Goal: Task Accomplishment & Management: Use online tool/utility

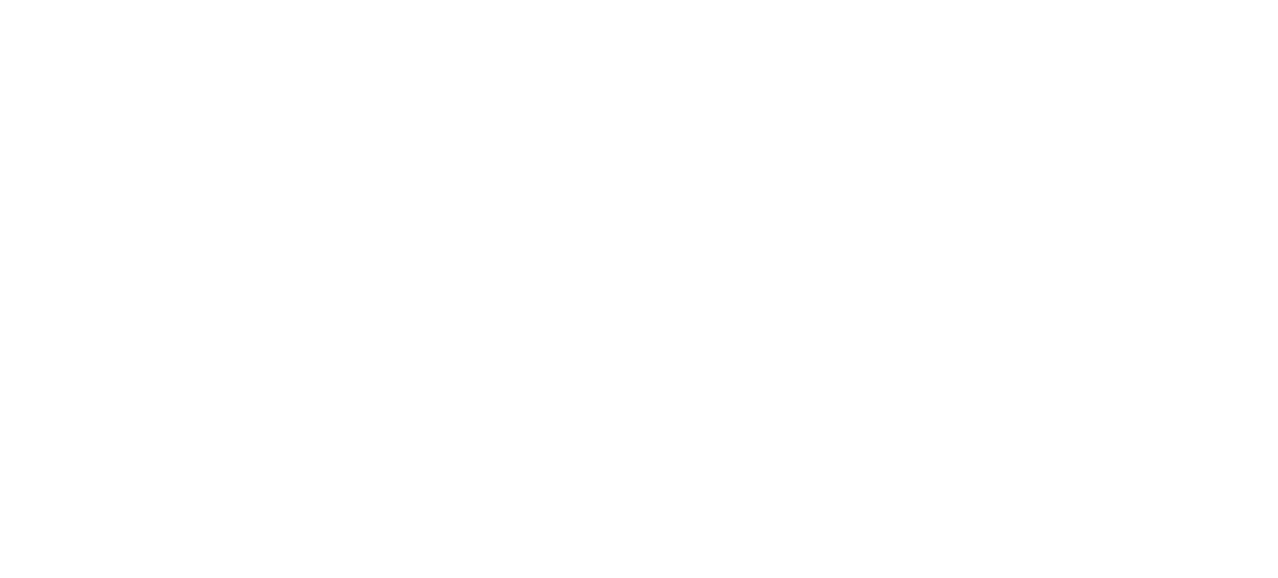
select select "Song"
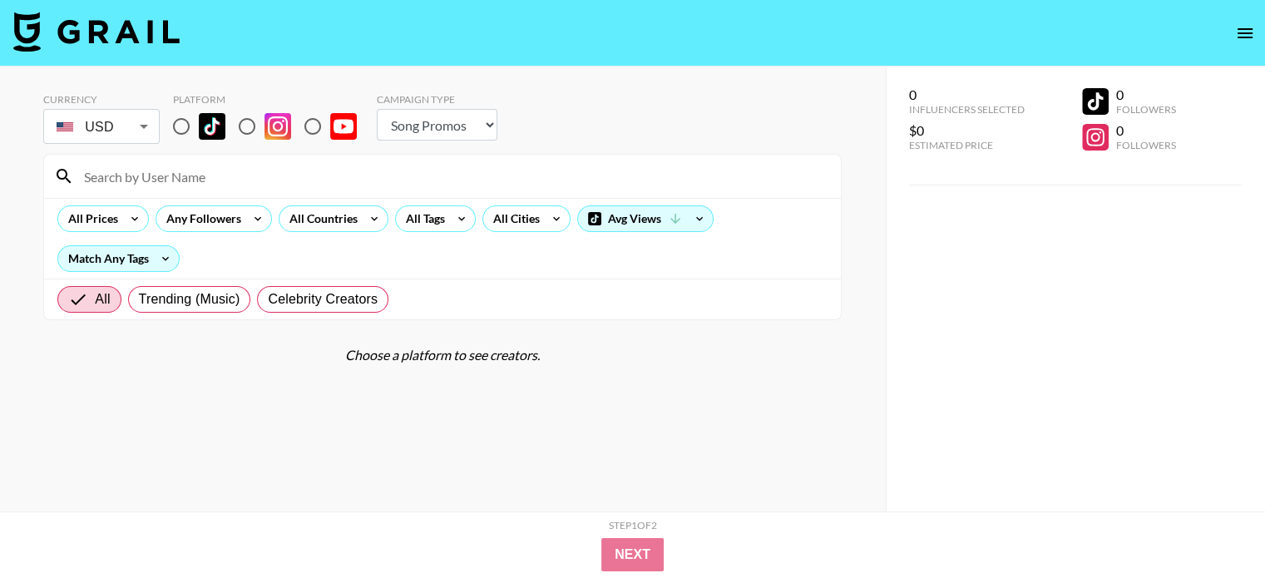
click at [189, 128] on input "radio" at bounding box center [181, 126] width 35 height 35
radio input "true"
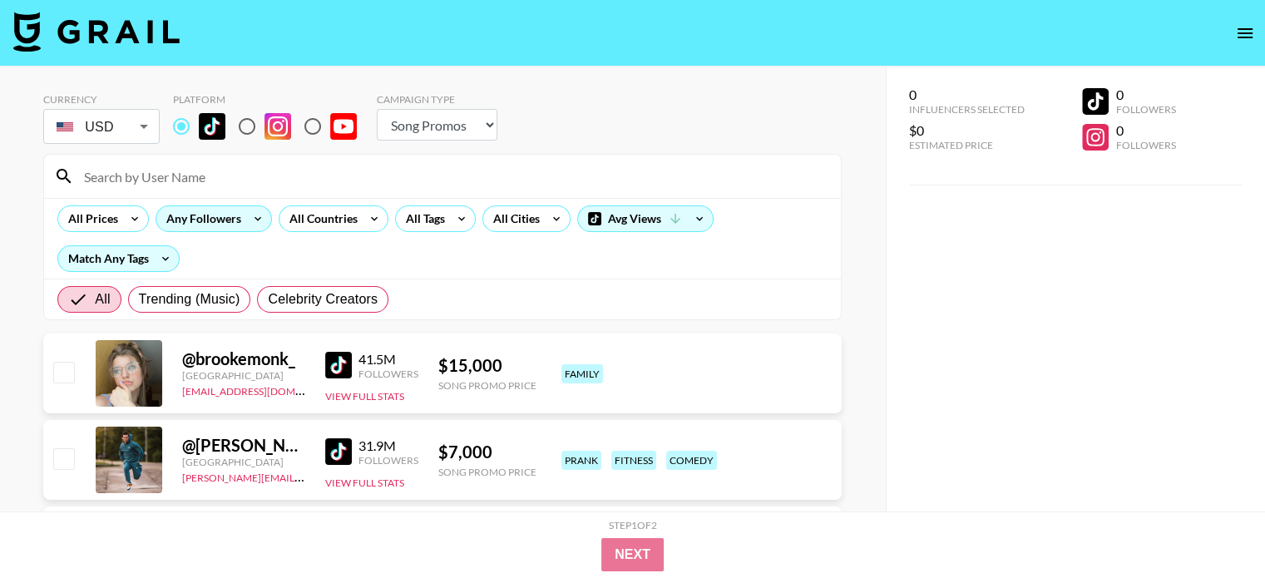
click at [251, 222] on icon at bounding box center [258, 218] width 27 height 25
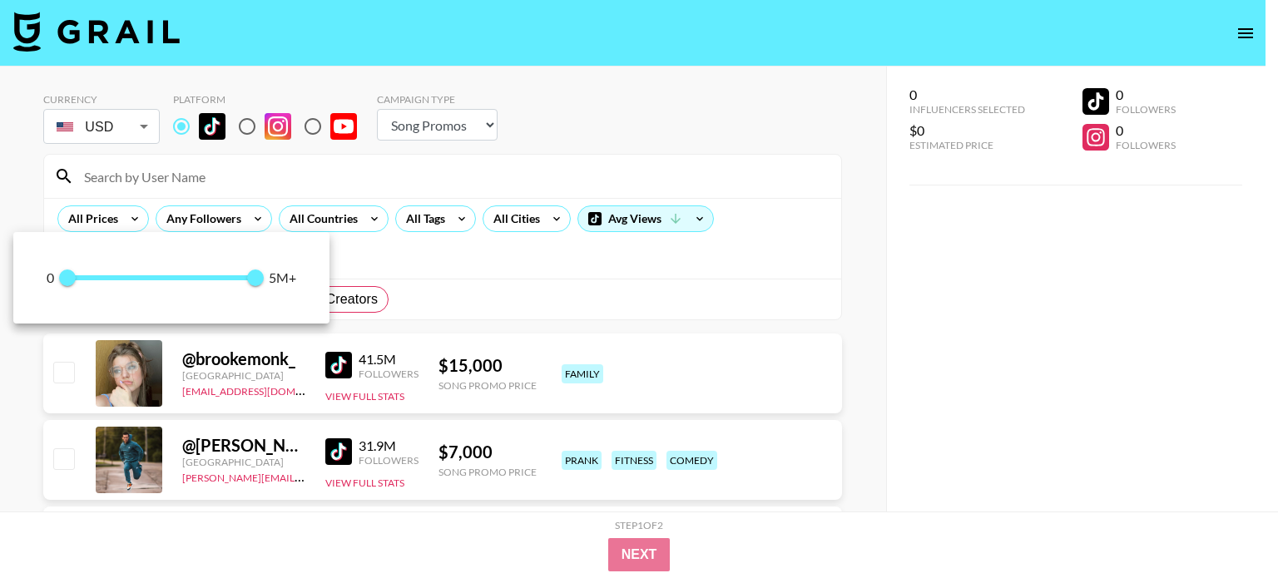
click at [343, 222] on div at bounding box center [639, 289] width 1278 height 578
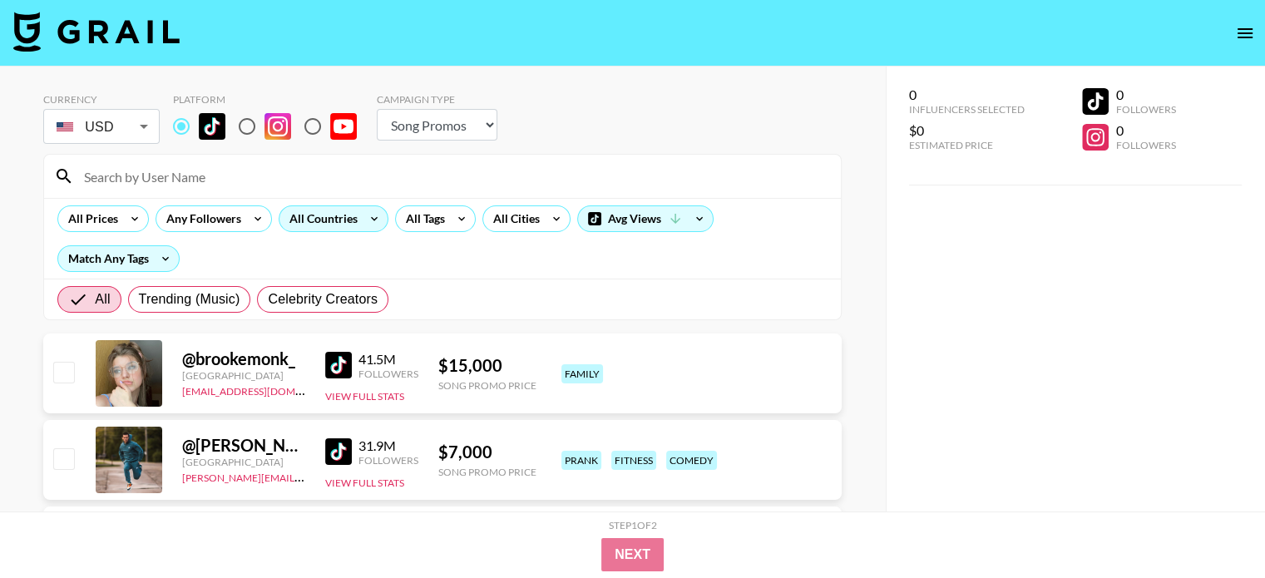
click at [347, 222] on div "All Countries" at bounding box center [320, 218] width 82 height 25
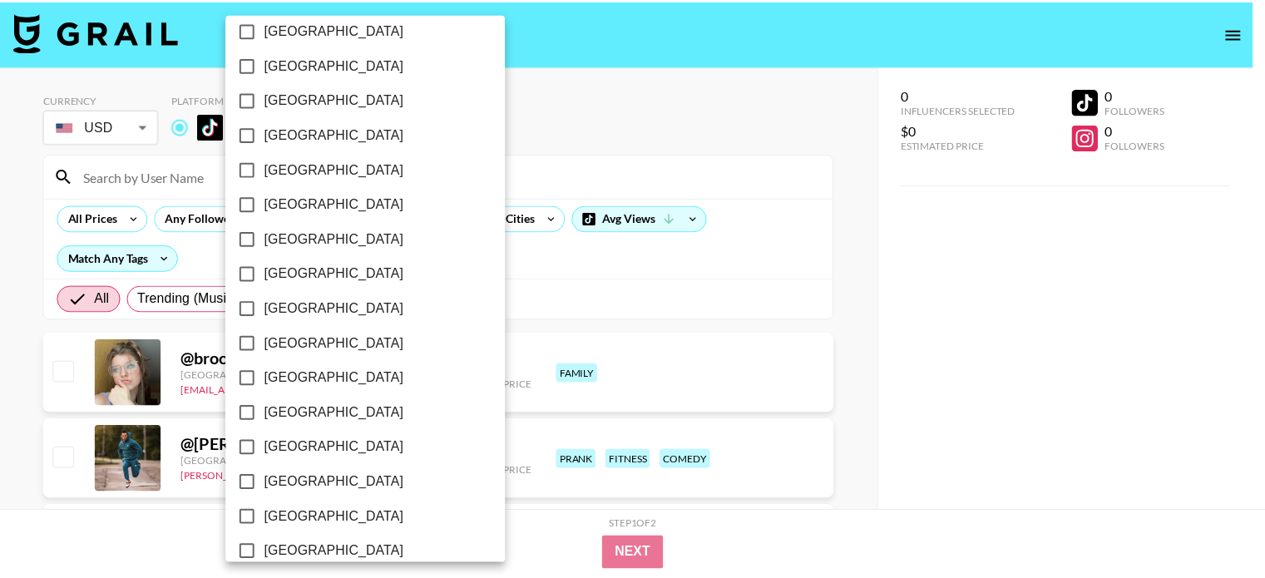
scroll to position [1248, 0]
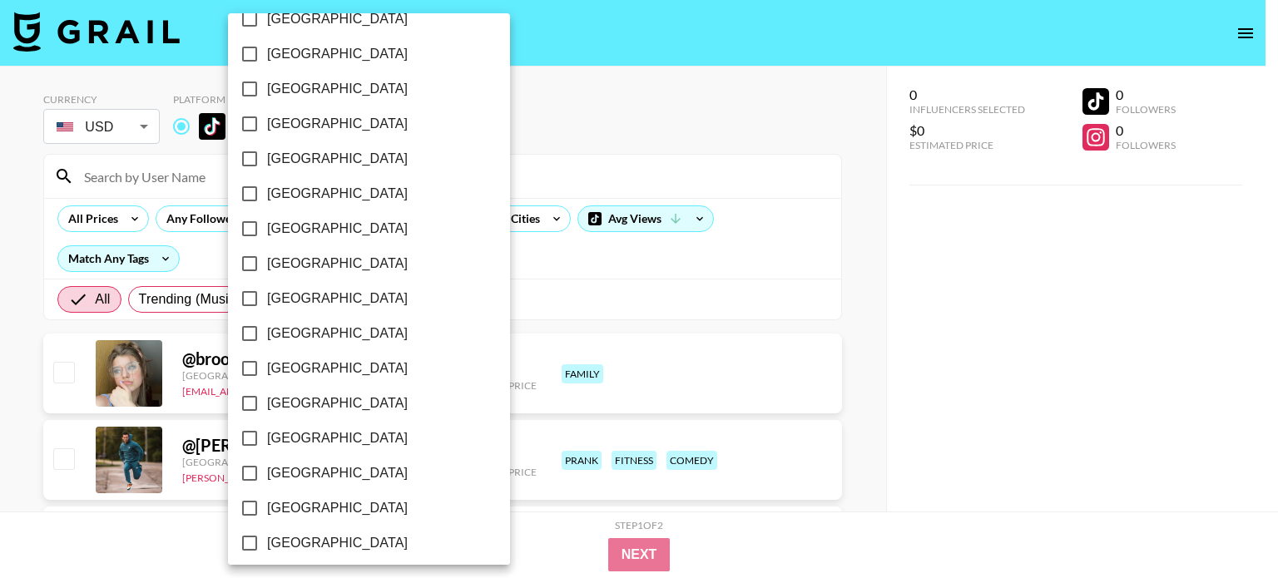
click at [294, 427] on label "Thailand" at bounding box center [357, 438] width 251 height 35
click at [267, 427] on input "Thailand" at bounding box center [249, 438] width 35 height 35
checkbox input "true"
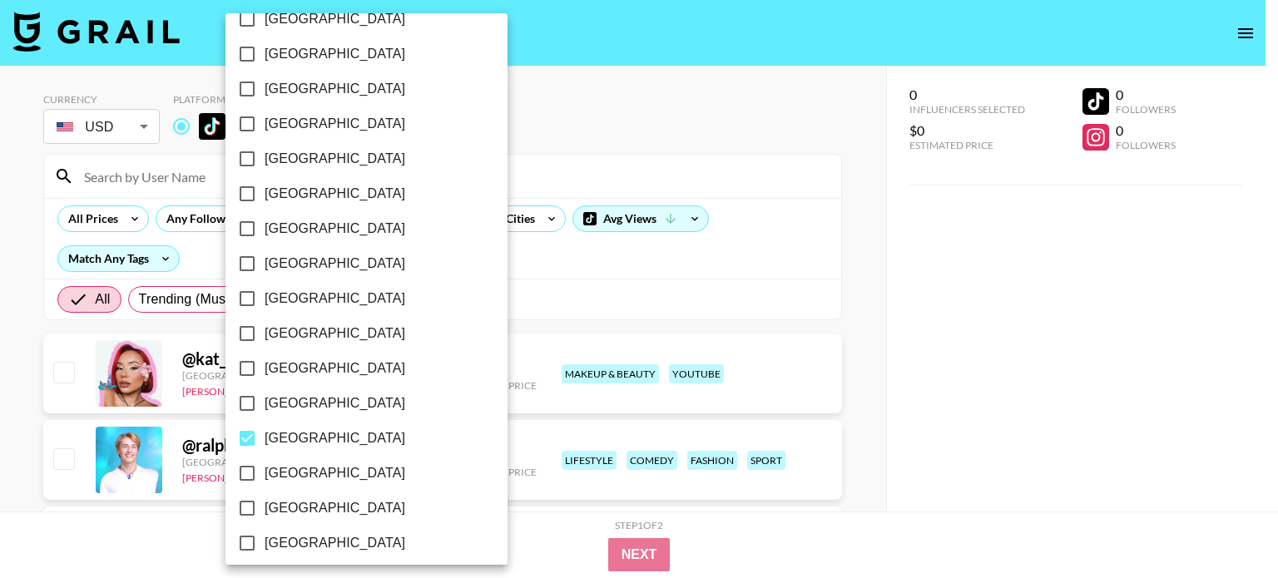
click at [0, 420] on div at bounding box center [639, 289] width 1278 height 578
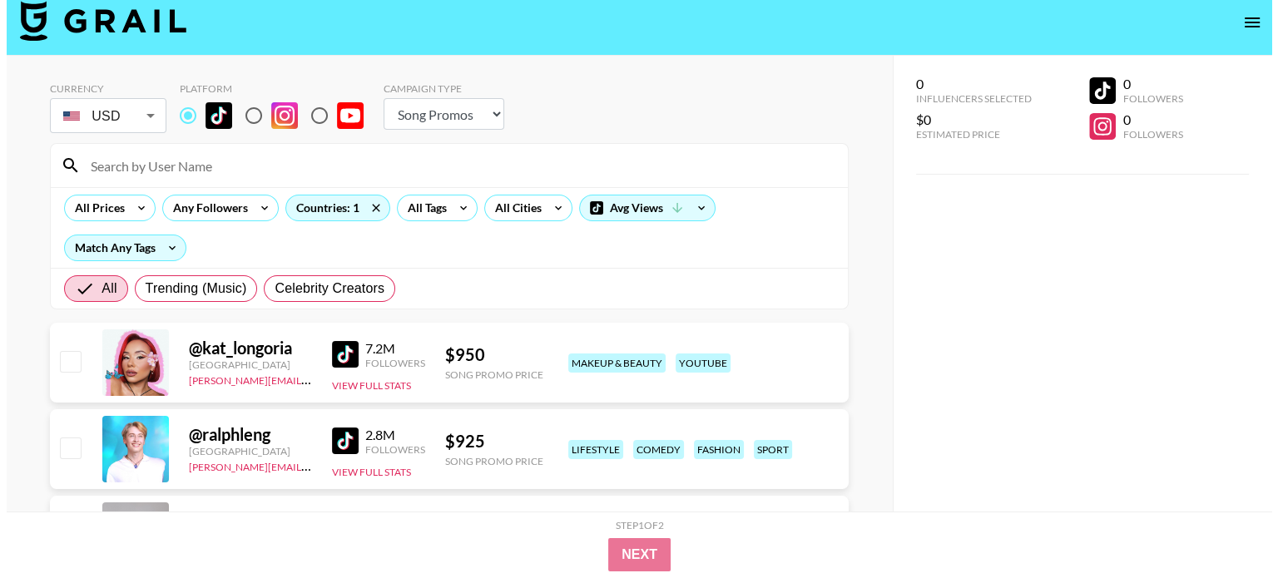
scroll to position [0, 0]
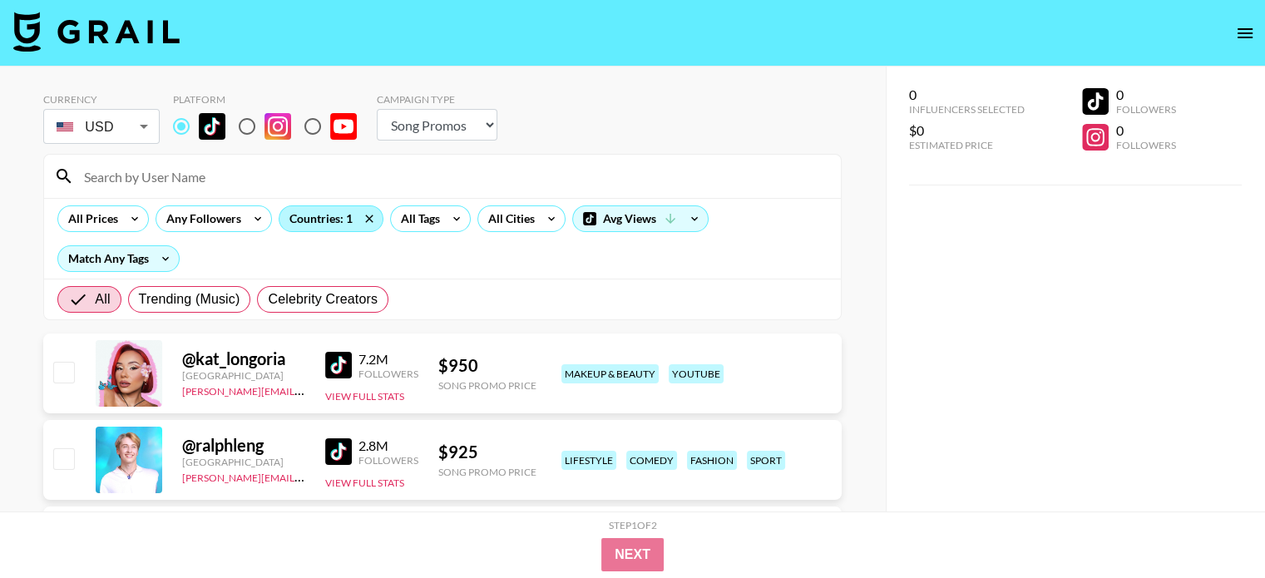
click at [335, 222] on div "Countries: 1" at bounding box center [330, 218] width 103 height 25
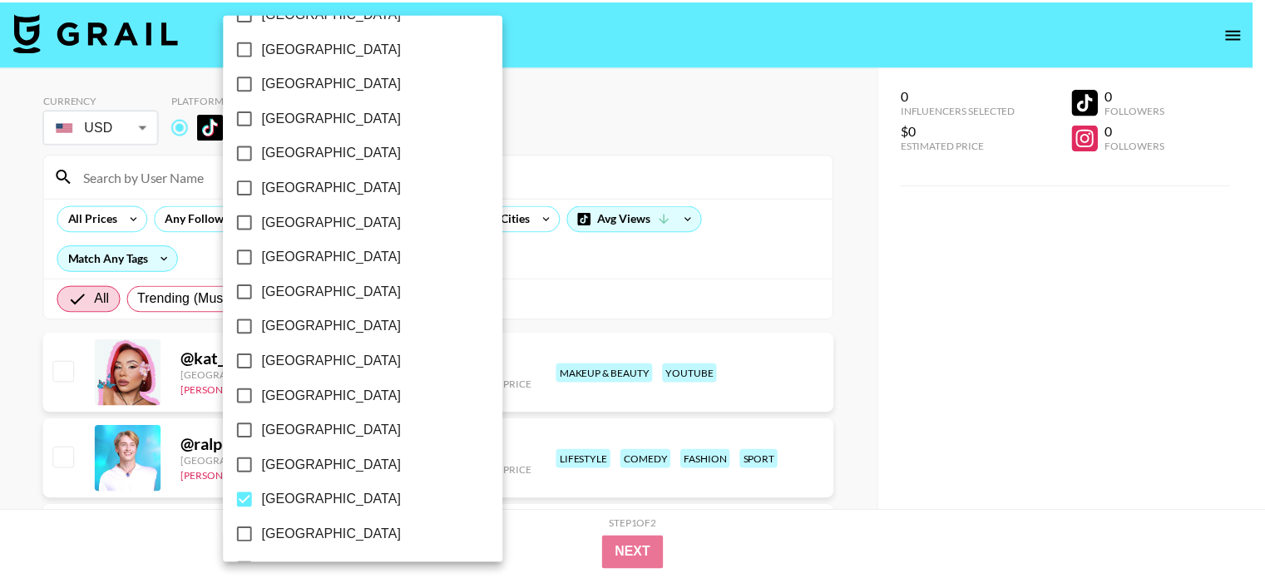
scroll to position [1361, 0]
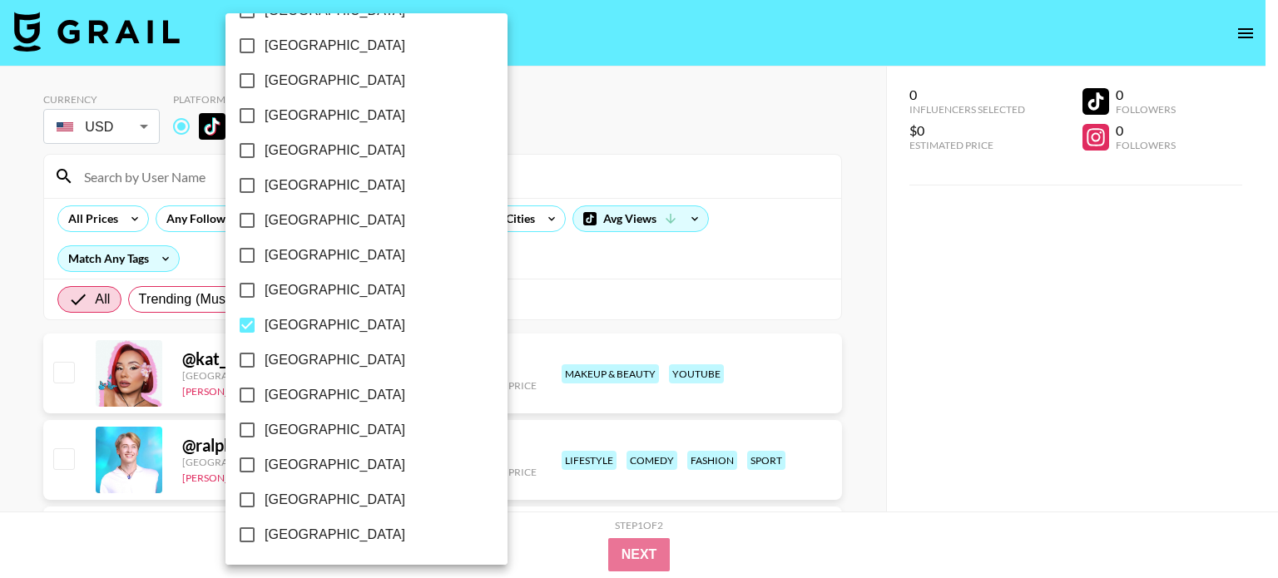
click at [276, 326] on span "Thailand" at bounding box center [334, 325] width 141 height 20
click at [264, 326] on input "Thailand" at bounding box center [247, 325] width 35 height 35
checkbox input "false"
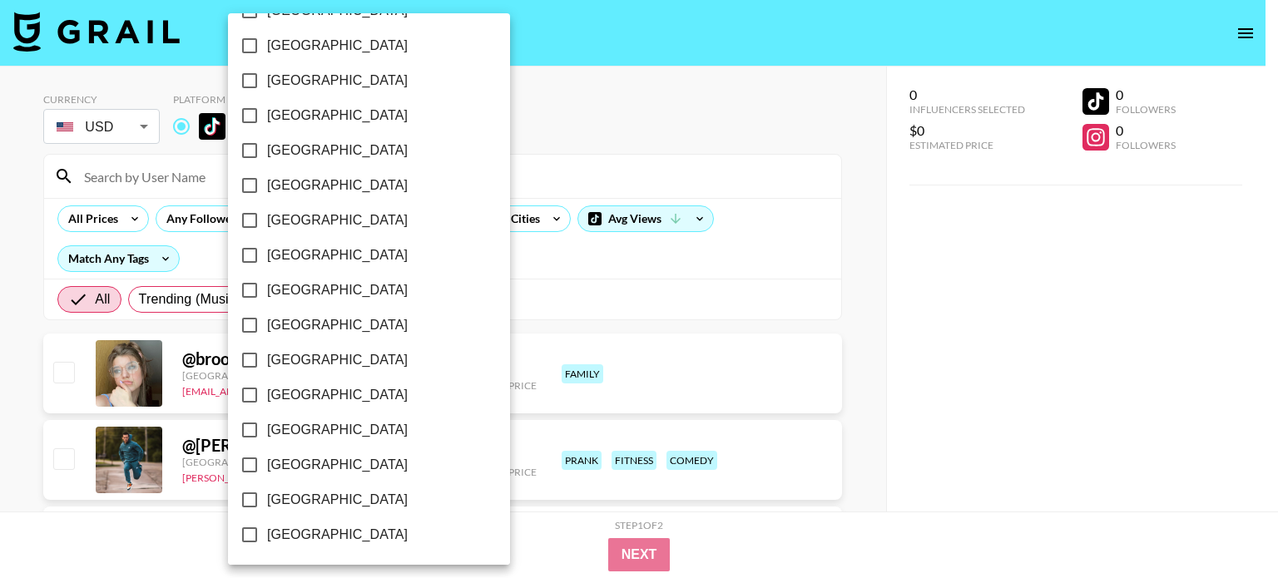
click at [0, 345] on div at bounding box center [639, 289] width 1278 height 578
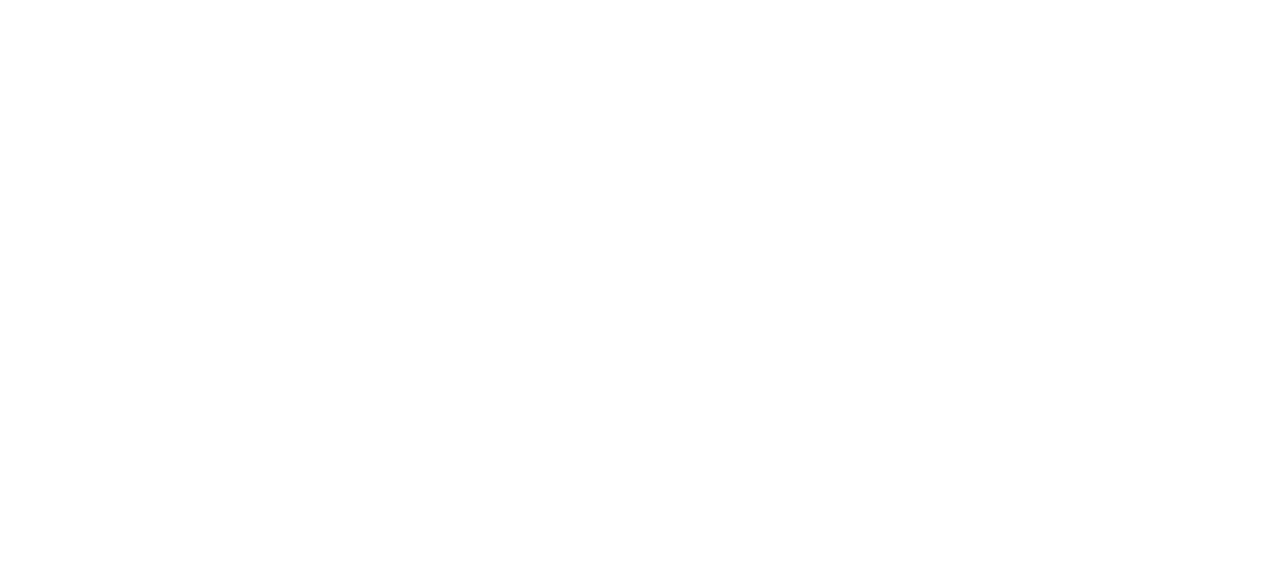
select select "Song"
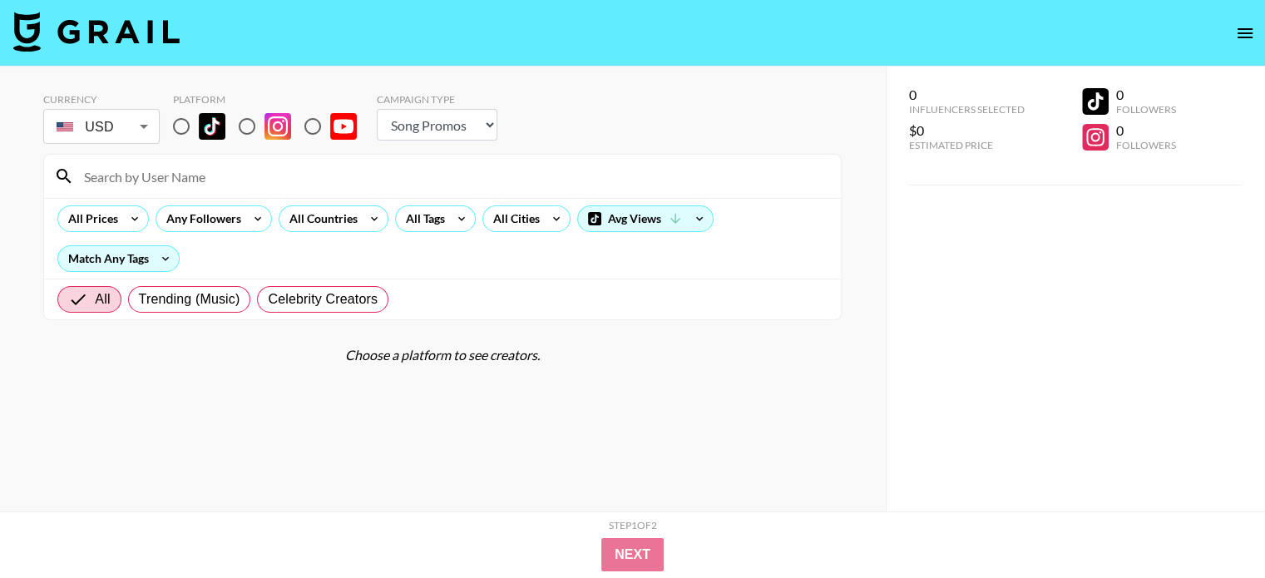
click at [255, 117] on input "radio" at bounding box center [247, 126] width 35 height 35
radio input "true"
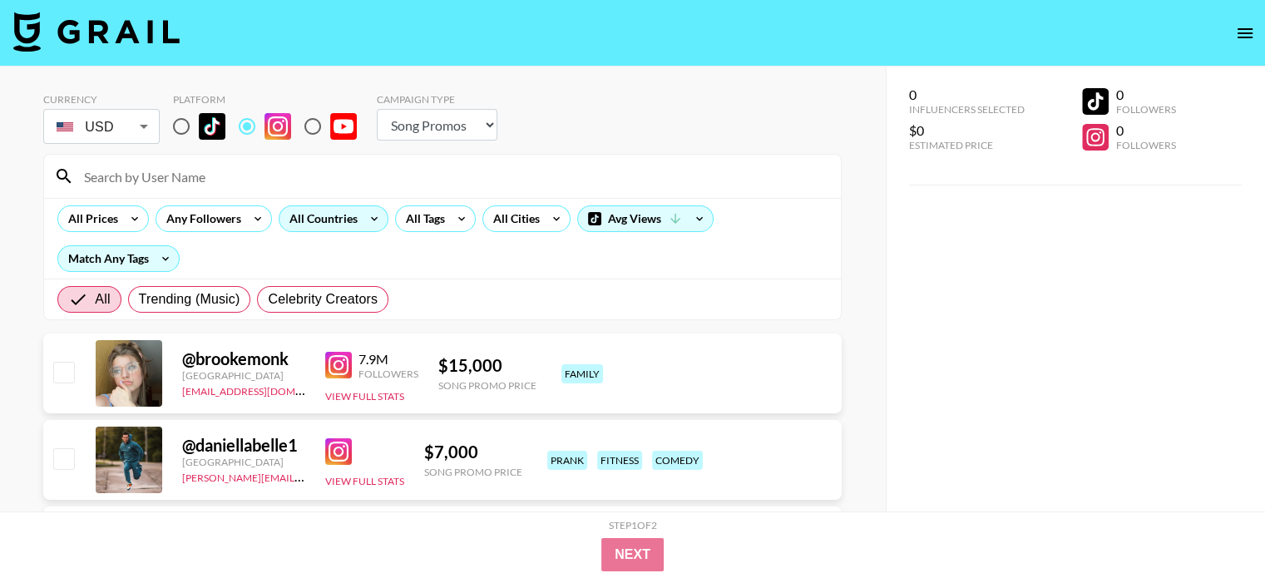
click at [290, 217] on div "All Countries" at bounding box center [320, 218] width 82 height 25
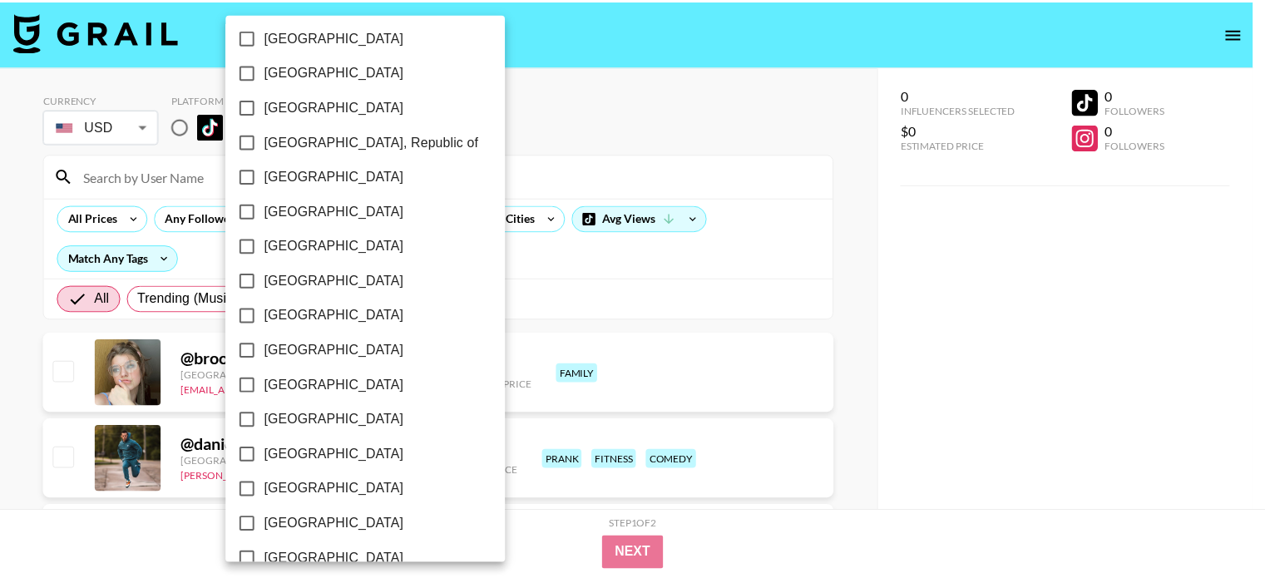
scroll to position [848, 0]
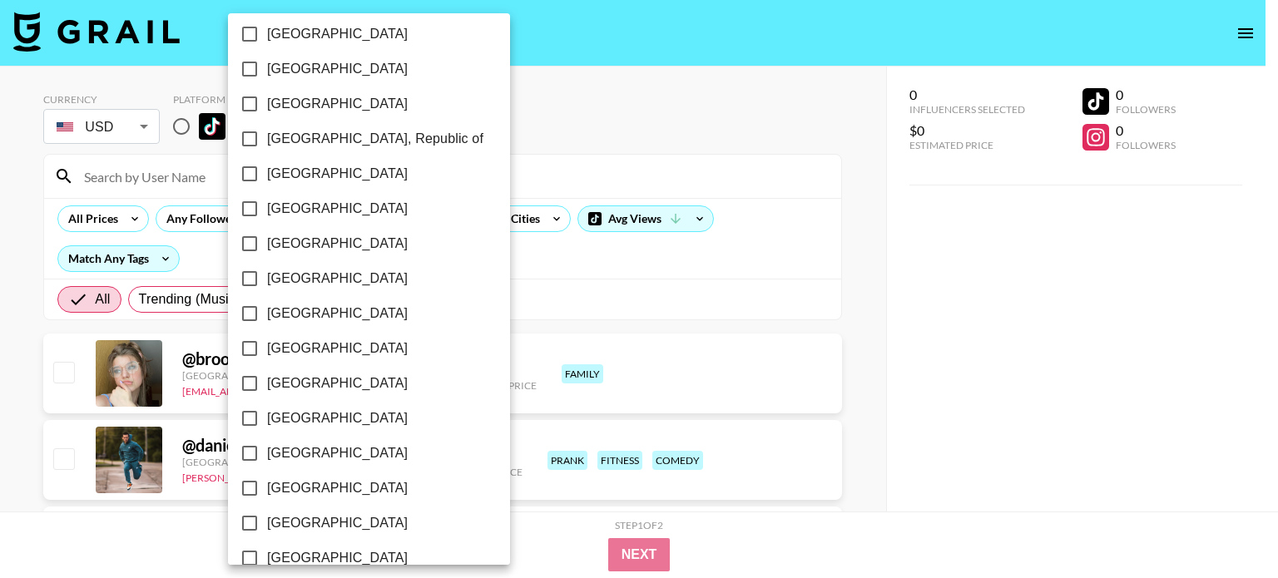
click at [293, 279] on span "Netherlands" at bounding box center [337, 279] width 141 height 20
click at [267, 279] on input "Netherlands" at bounding box center [249, 278] width 35 height 35
checkbox input "true"
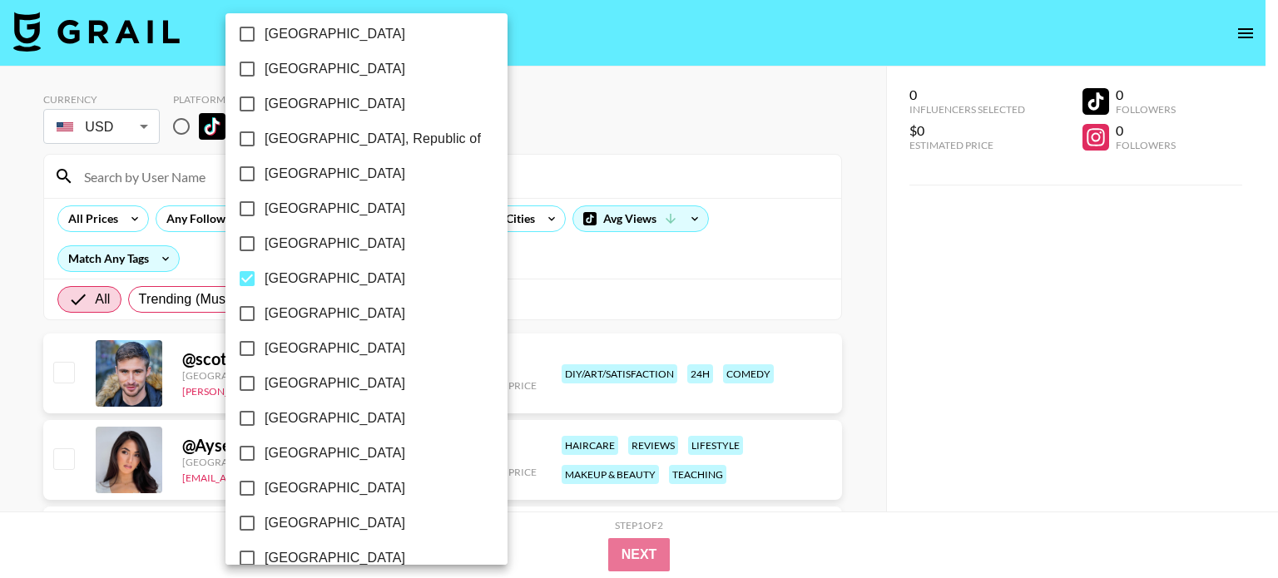
click at [958, 324] on div at bounding box center [639, 289] width 1278 height 578
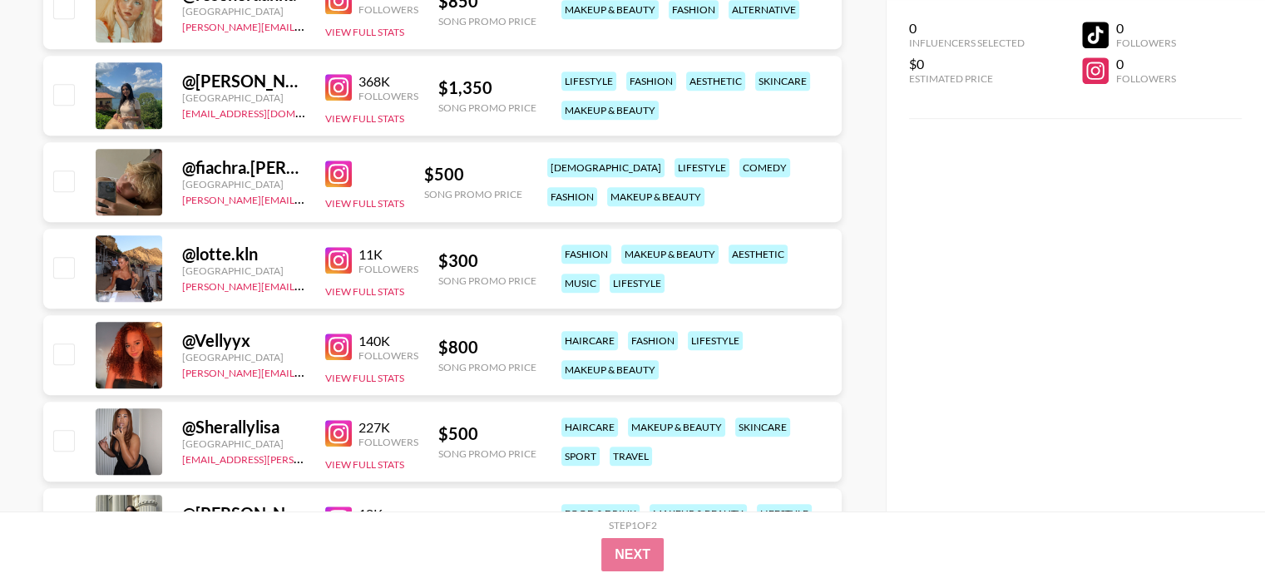
scroll to position [1071, 0]
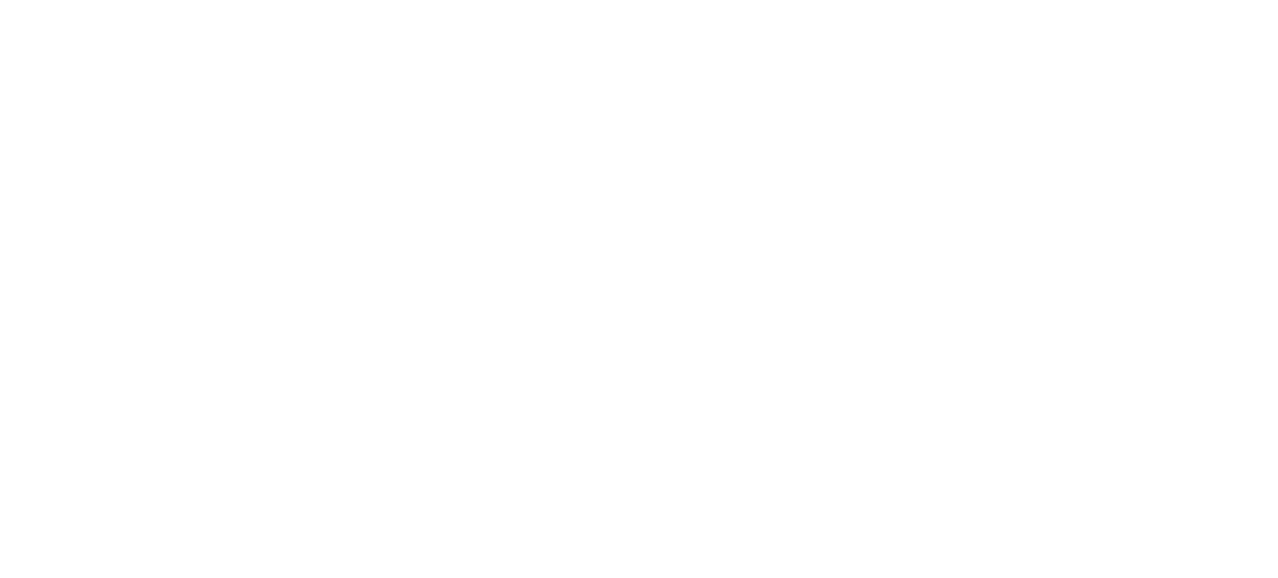
select select "Song"
